Goal: Find specific page/section

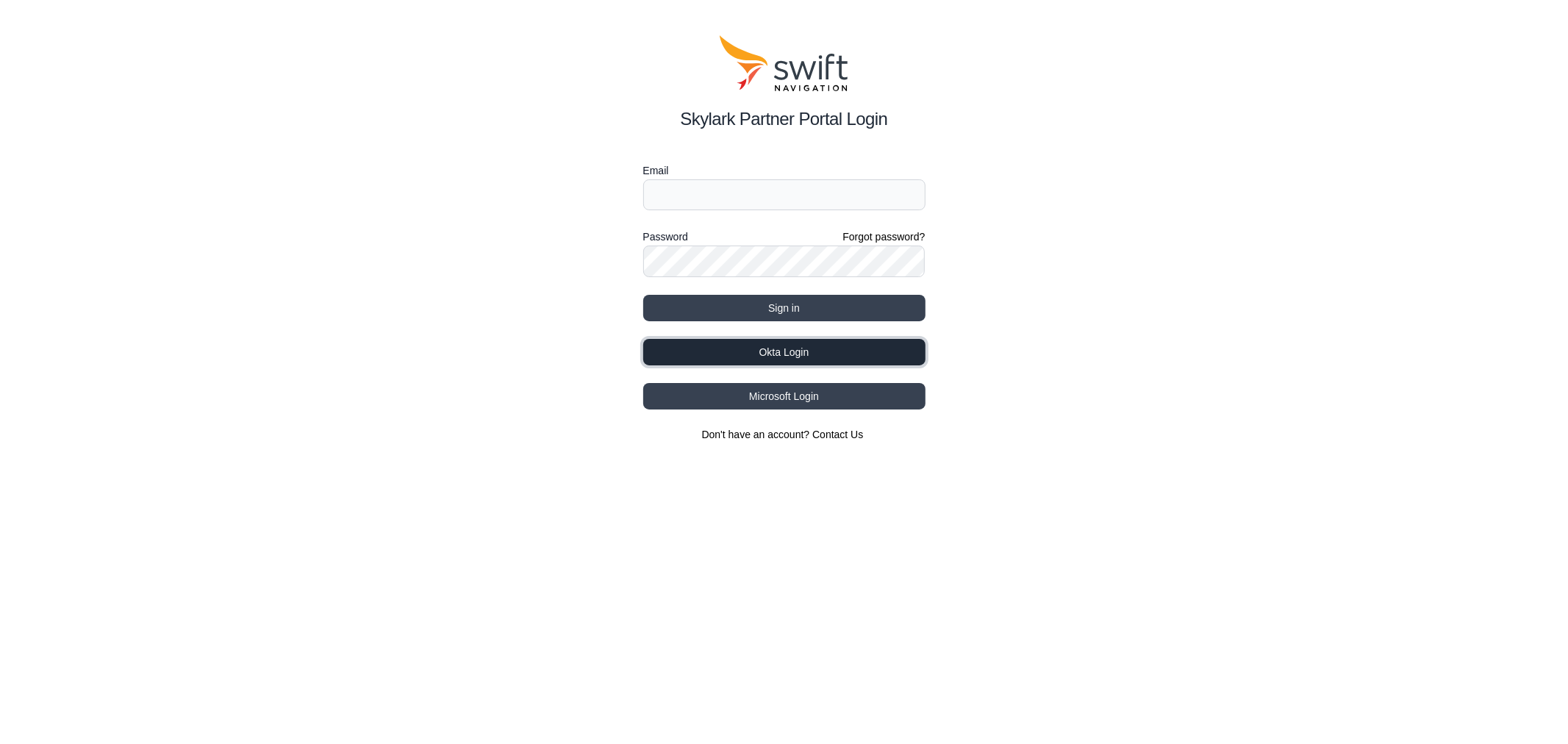
click at [685, 347] on button "Okta Login" at bounding box center [784, 352] width 282 height 26
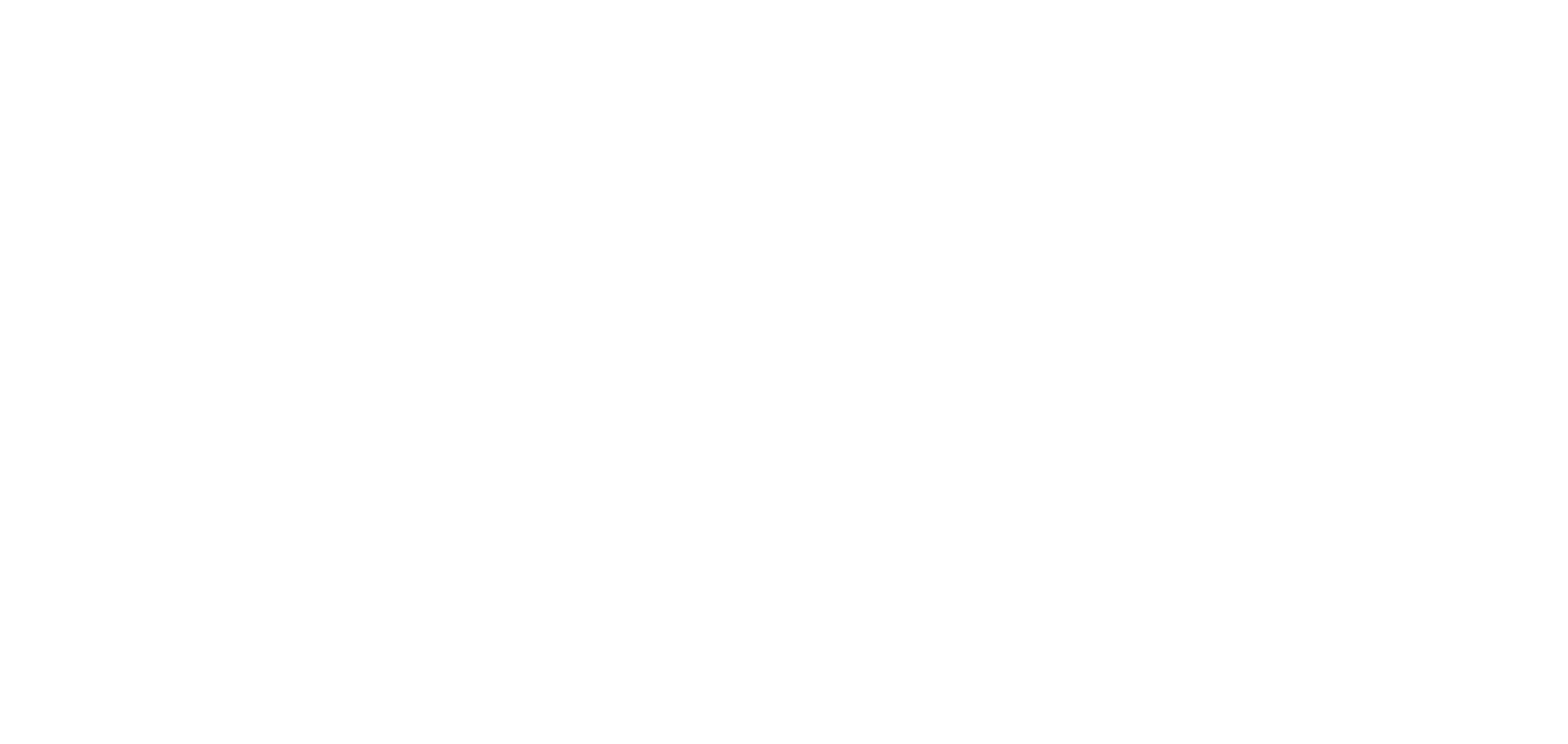
select select
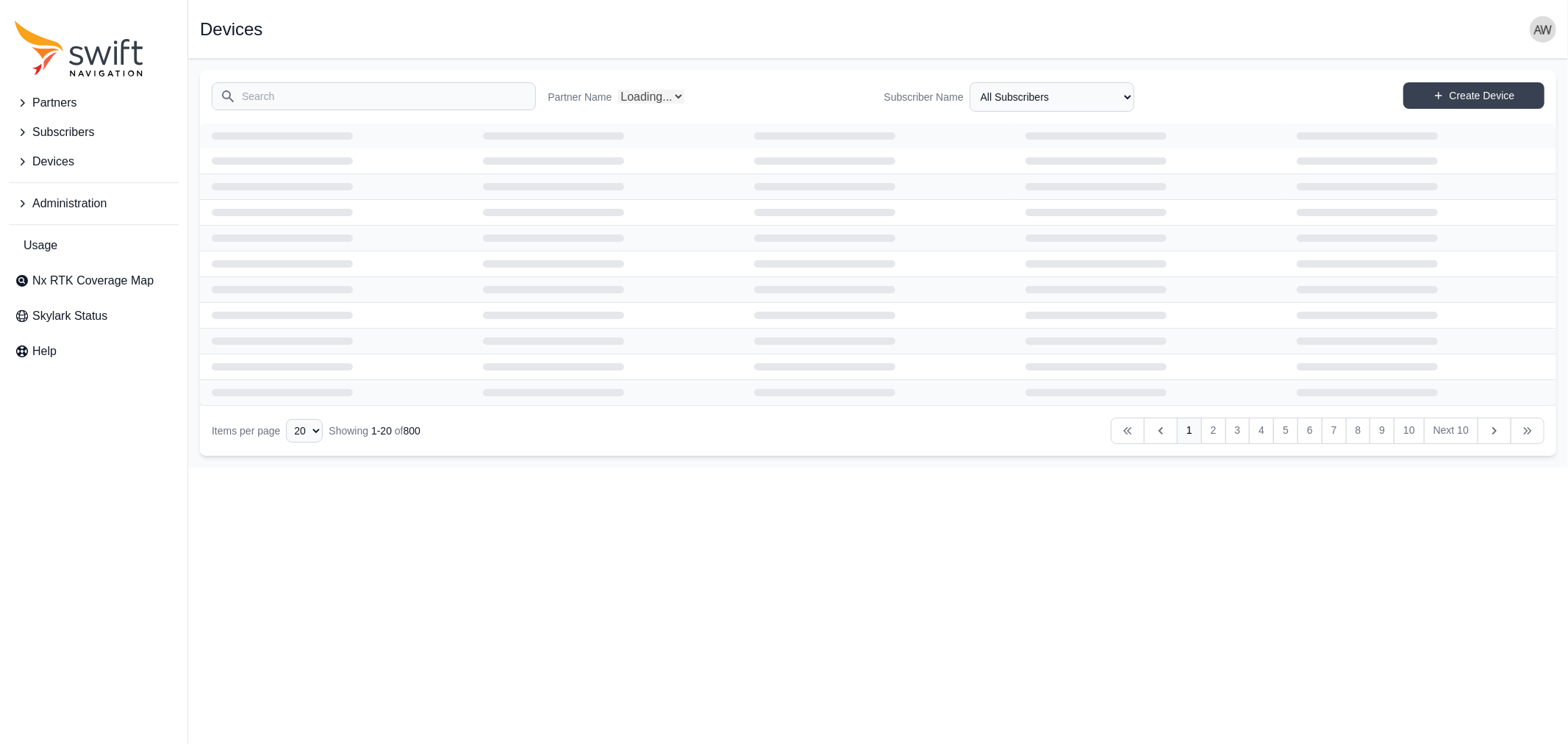
select select "Partner Name"
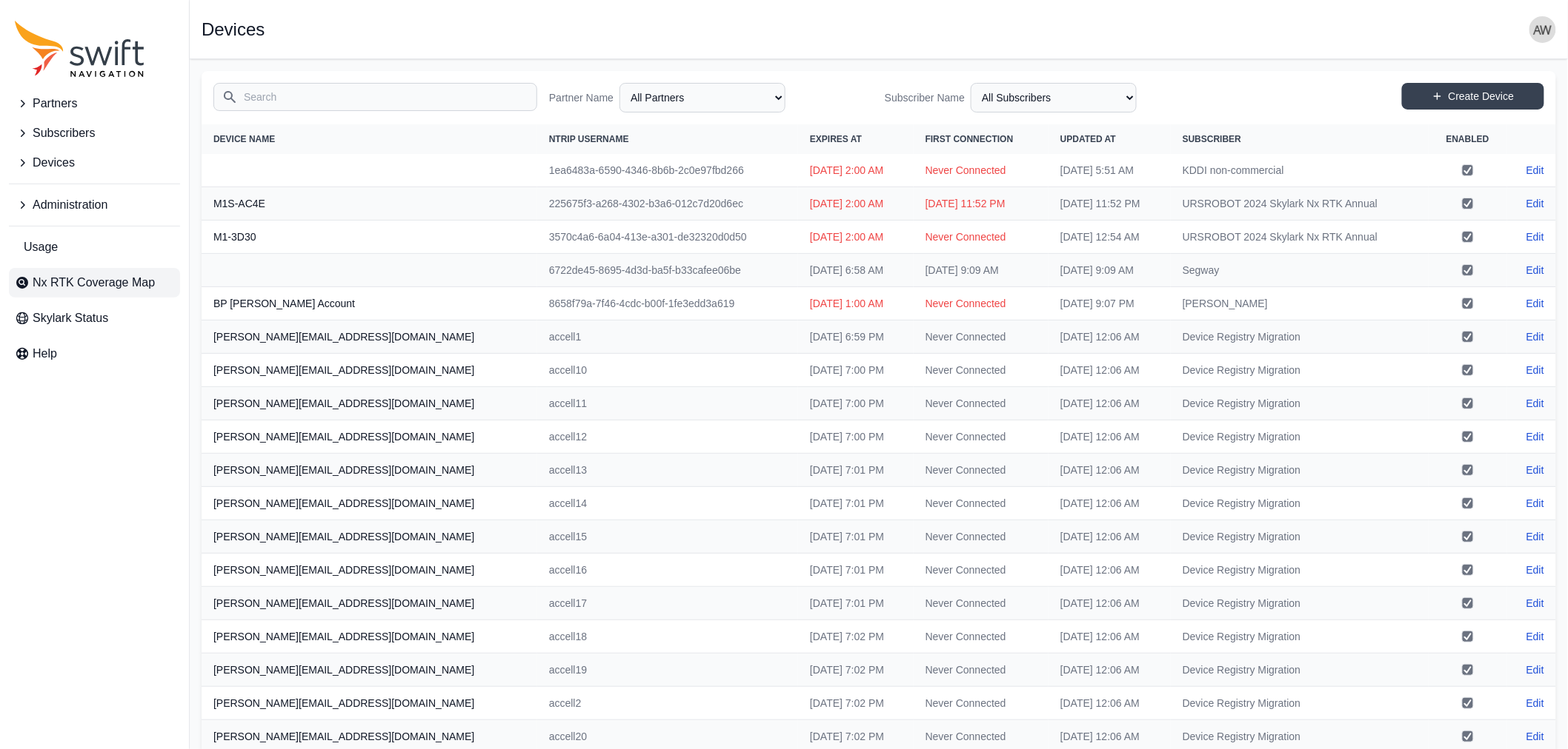
click at [68, 283] on span "Nx RTK Coverage Map" at bounding box center [93, 283] width 122 height 18
